Goal: Information Seeking & Learning: Find specific fact

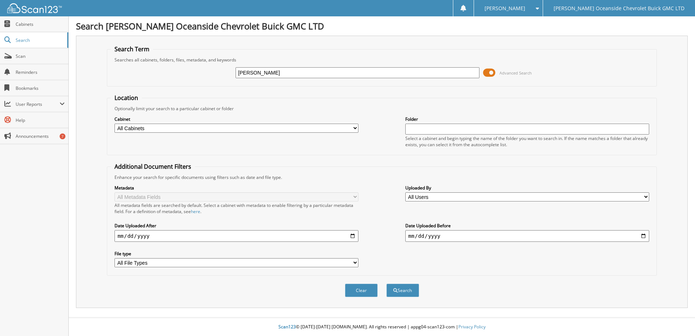
type input "[PERSON_NAME]"
click at [386, 283] on button "Search" at bounding box center [402, 289] width 33 height 13
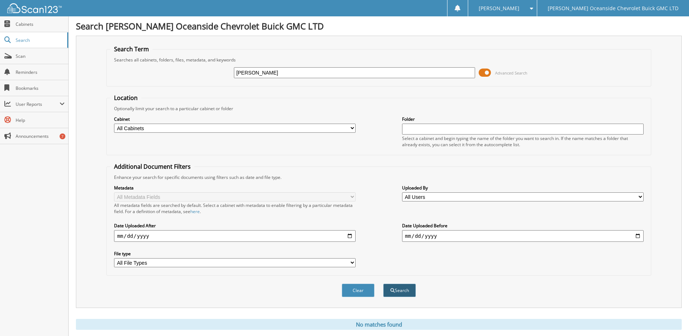
click at [405, 288] on button "Search" at bounding box center [399, 289] width 33 height 13
